Goal: Information Seeking & Learning: Learn about a topic

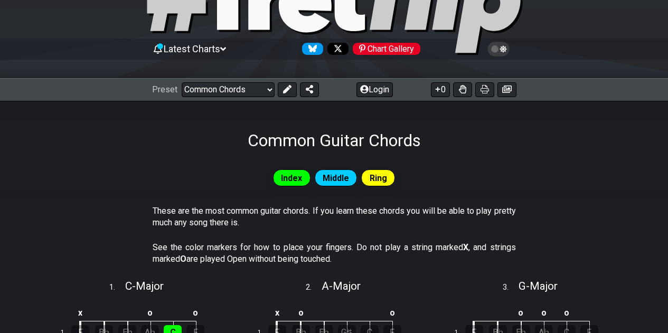
scroll to position [73, 0]
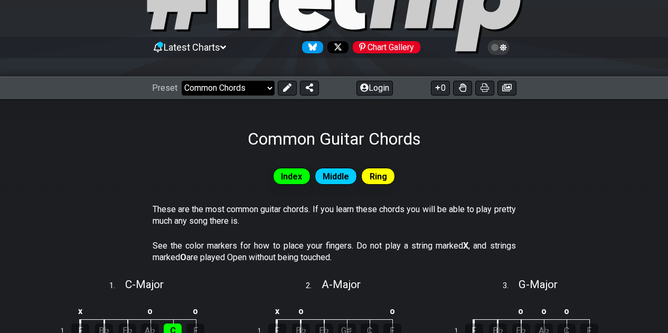
click at [265, 92] on select "Welcome to #fretflip! Initial Preset Custom Preset Minor Pentatonic Major Penta…" at bounding box center [228, 88] width 93 height 15
click at [182, 81] on select "Welcome to #fretflip! Initial Preset Custom Preset Minor Pentatonic Major Penta…" at bounding box center [228, 88] width 93 height 15
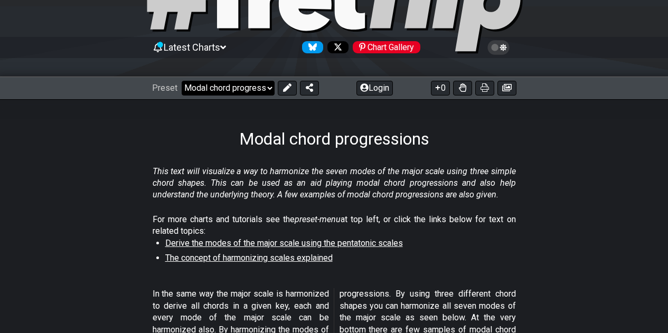
click at [234, 89] on select "Welcome to #fretflip! Initial Preset Custom Preset Minor Pentatonic Major Penta…" at bounding box center [228, 88] width 93 height 15
click at [182, 81] on select "Welcome to #fretflip! Initial Preset Custom Preset Minor Pentatonic Major Penta…" at bounding box center [228, 88] width 93 height 15
select select "/welcome"
select select "C"
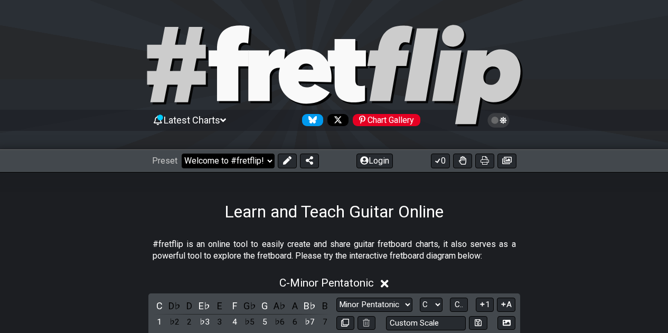
click at [264, 160] on select "Welcome to #fretflip! Initial Preset Custom Preset Minor Pentatonic Major Penta…" at bounding box center [228, 161] width 93 height 15
click at [182, 154] on select "Welcome to #fretflip! Initial Preset Custom Preset Minor Pentatonic Major Penta…" at bounding box center [228, 161] width 93 height 15
select select "/minor-pentatonic"
select select "C"
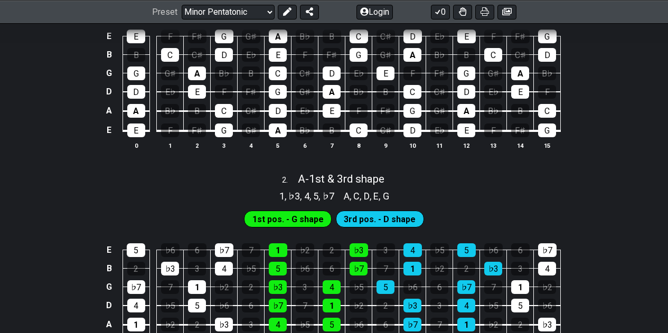
scroll to position [321, 0]
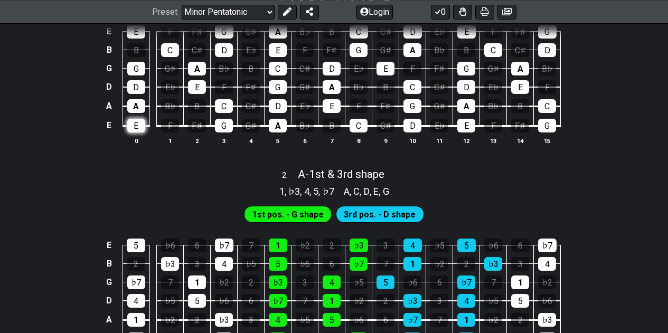
click at [136, 129] on div "E" at bounding box center [136, 126] width 18 height 14
click at [138, 129] on div "E" at bounding box center [136, 126] width 18 height 14
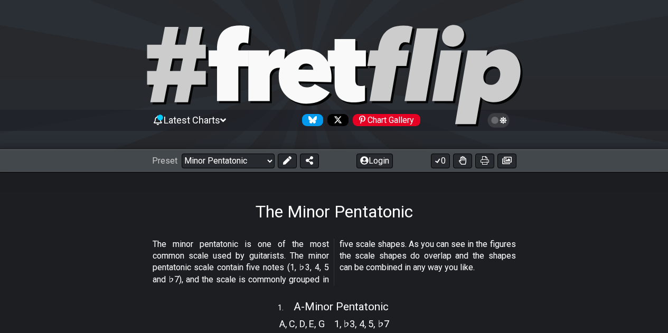
click at [237, 145] on div "Latest Charts Chart Gallery" at bounding box center [334, 131] width 668 height 38
click at [215, 163] on select "Welcome to #fretflip! Initial Preset Custom Preset Minor Pentatonic Major Penta…" at bounding box center [228, 161] width 93 height 15
click at [217, 163] on select "Welcome to #fretflip! Initial Preset Custom Preset Minor Pentatonic Major Penta…" at bounding box center [228, 161] width 93 height 15
click at [67, 221] on div "The Minor Pentatonic" at bounding box center [334, 197] width 668 height 50
